Goal: Find specific page/section: Find specific page/section

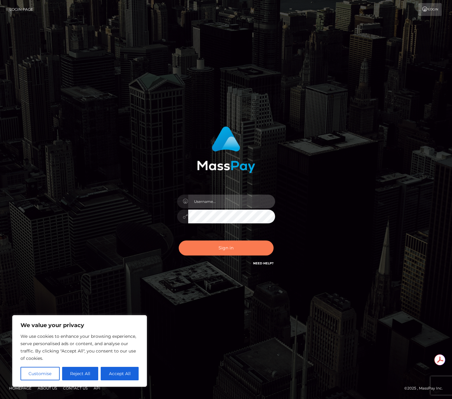
type input "[PERSON_NAME].icf"
click at [244, 252] on button "Sign in" at bounding box center [226, 248] width 95 height 15
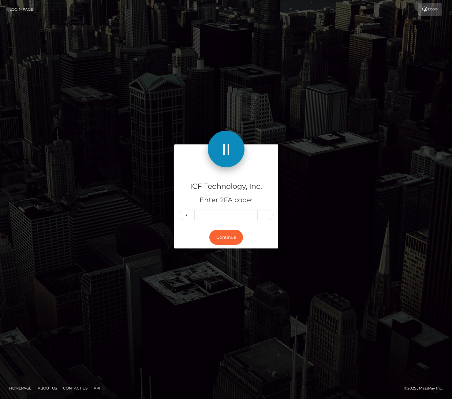
type input "4"
type input "9"
type input "6"
type input "7"
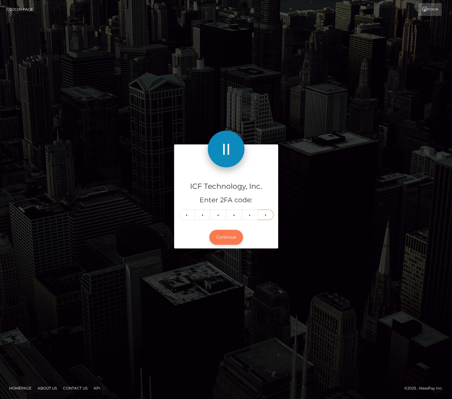
type input "4"
click at [218, 237] on button "Continue" at bounding box center [226, 237] width 34 height 15
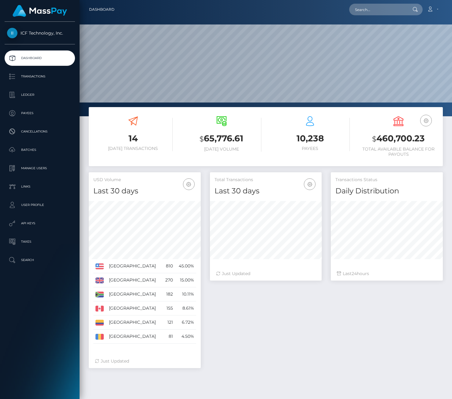
scroll to position [109, 112]
click at [39, 152] on p "Batches" at bounding box center [40, 149] width 66 height 9
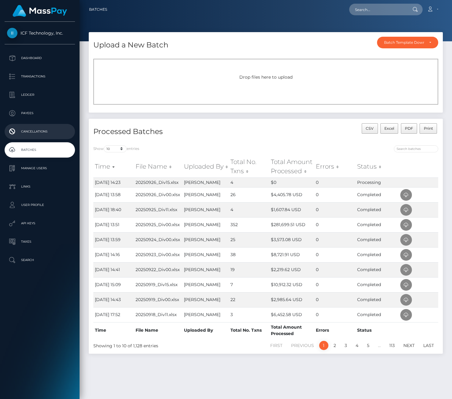
click at [39, 125] on link "Cancellations" at bounding box center [40, 131] width 70 height 15
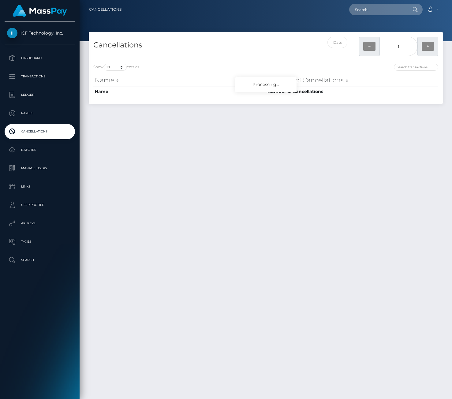
click at [33, 148] on p "Batches" at bounding box center [40, 149] width 66 height 9
